Goal: Find specific page/section: Find specific page/section

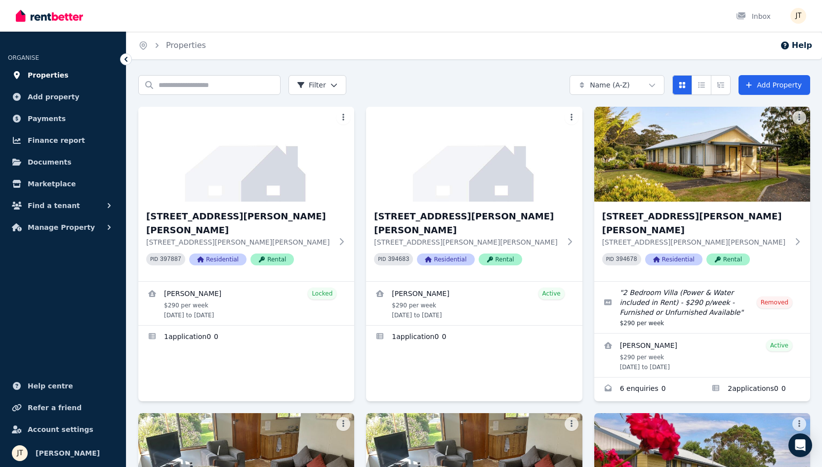
click at [50, 71] on span "Properties" at bounding box center [48, 75] width 41 height 12
click at [50, 75] on span "Properties" at bounding box center [48, 75] width 41 height 12
click at [49, 115] on span "Payments" at bounding box center [47, 119] width 38 height 12
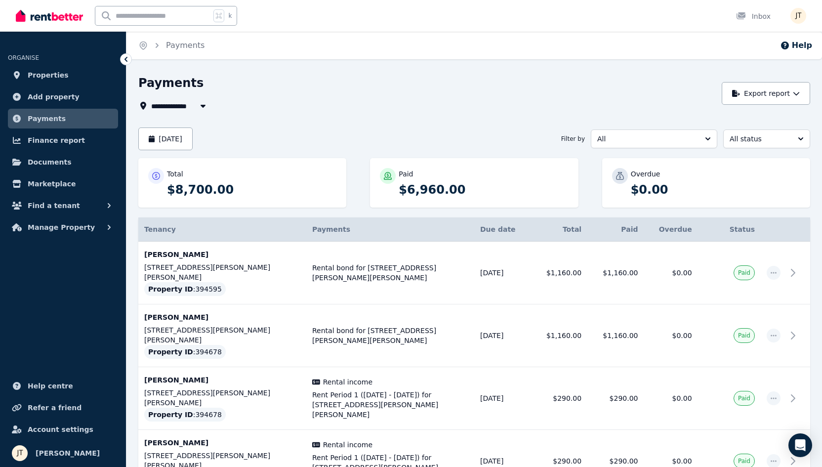
click at [42, 117] on span "Payments" at bounding box center [47, 119] width 38 height 12
click at [43, 77] on span "Properties" at bounding box center [48, 75] width 41 height 12
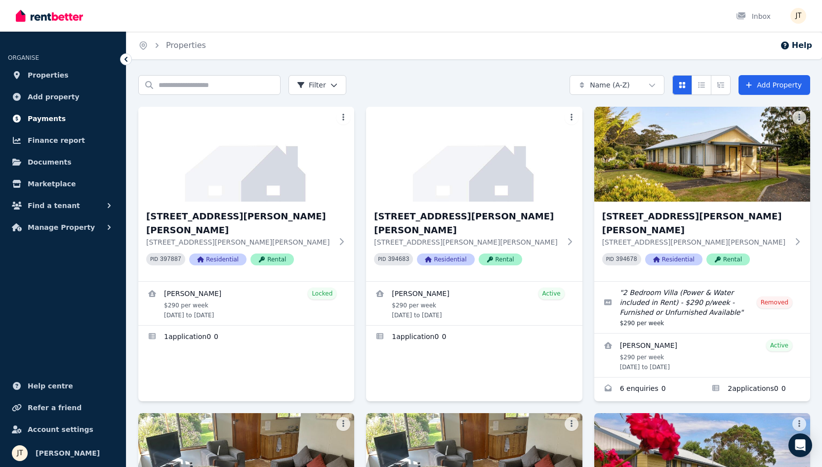
click at [54, 118] on span "Payments" at bounding box center [47, 119] width 38 height 12
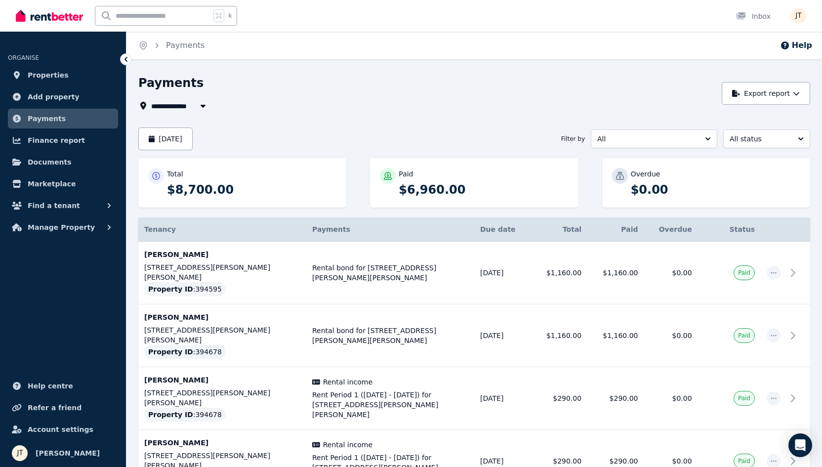
click at [185, 102] on span "All Properties" at bounding box center [183, 106] width 64 height 12
type input "**********"
click at [223, 89] on div "Payments" at bounding box center [427, 84] width 578 height 19
click at [668, 129] on button "All" at bounding box center [654, 138] width 126 height 19
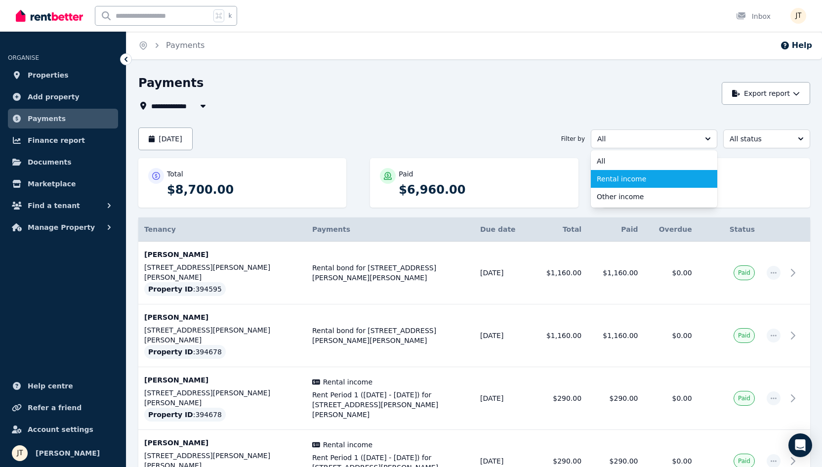
click at [638, 182] on span "Rental income" at bounding box center [648, 179] width 103 height 10
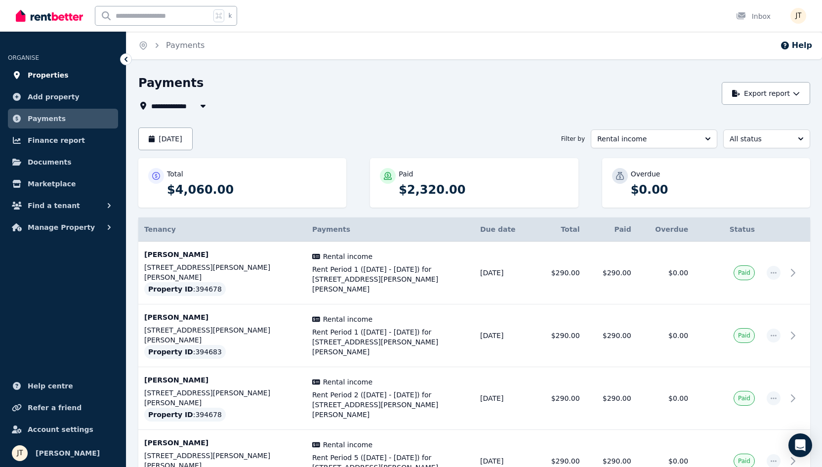
click at [49, 68] on link "Properties" at bounding box center [63, 75] width 110 height 20
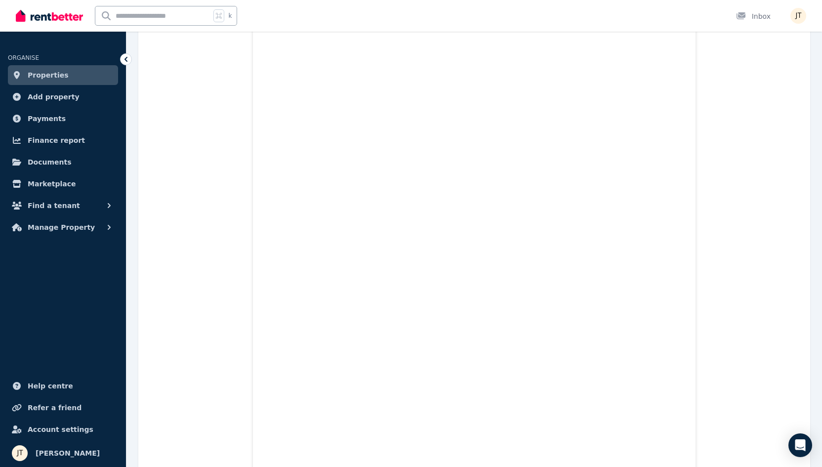
scroll to position [311, 0]
